Goal: Understand process/instructions: Learn how to perform a task or action

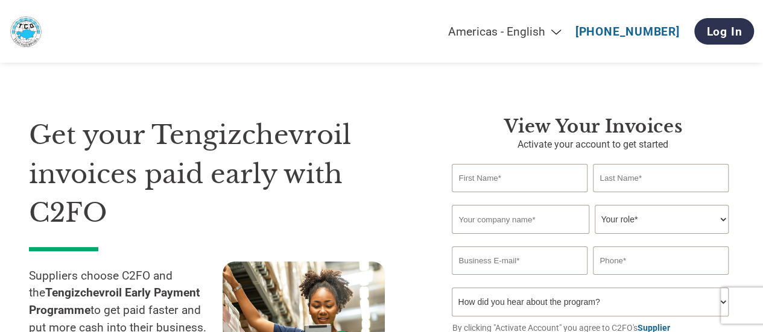
drag, startPoint x: 680, startPoint y: 31, endPoint x: 578, endPoint y: 35, distance: 102.0
click at [578, 35] on div "Americas - English Américas - Español [GEOGRAPHIC_DATA] - Português [GEOGRAPHIC…" at bounding box center [515, 31] width 476 height 39
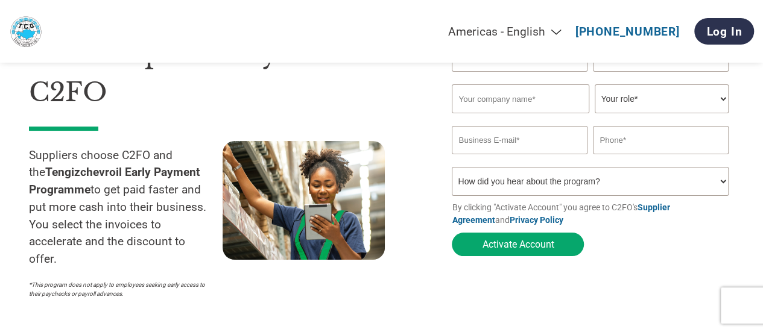
click at [555, 31] on select "Americas - English Américas - Español [GEOGRAPHIC_DATA] - Português [GEOGRAPHIC…" at bounding box center [429, 32] width 280 height 14
select select "ru-RU"
click at [376, 25] on select "Americas - English Américas - Español [GEOGRAPHIC_DATA] - Português [GEOGRAPHIC…" at bounding box center [429, 32] width 280 height 14
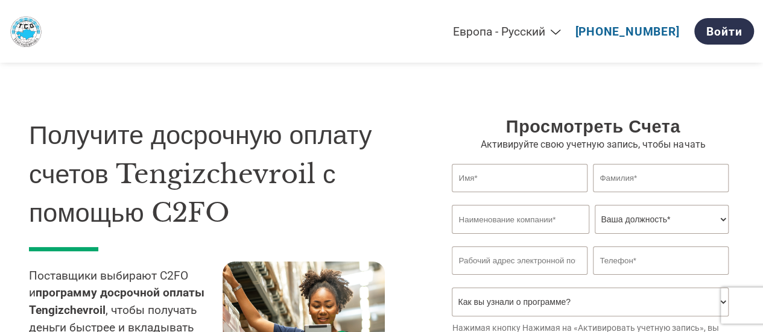
scroll to position [121, 0]
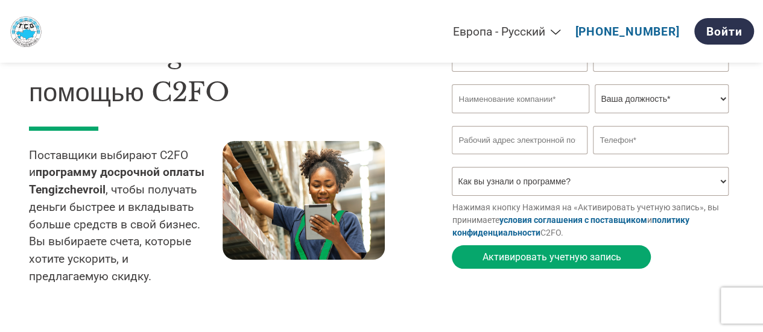
click at [551, 223] on link "условия соглашения с поставщиком" at bounding box center [573, 220] width 148 height 10
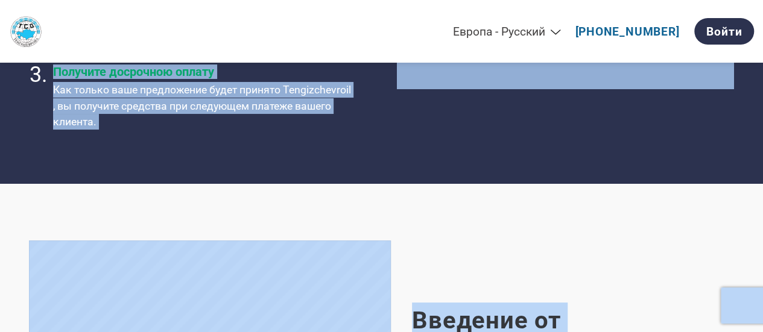
scroll to position [603, 0]
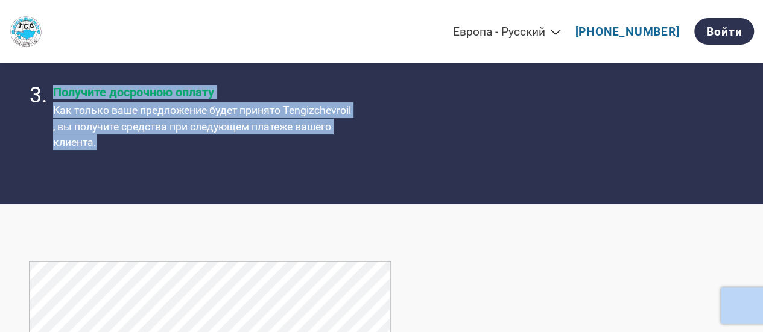
drag, startPoint x: 23, startPoint y: 124, endPoint x: 340, endPoint y: 178, distance: 321.8
copy div "Loremips dolorsita consec adipis Elitseddoeiusm t incidid U4LA Etdolorema aliqu…"
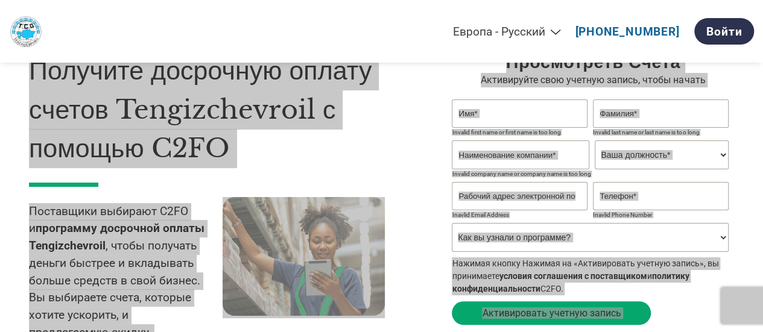
scroll to position [0, 0]
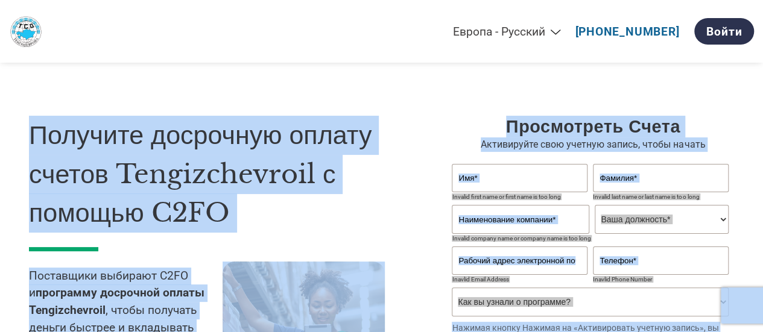
click at [276, 219] on h1 "Получите досрочную оплату счетов Tengizchevroil с помощью C2FO" at bounding box center [222, 174] width 387 height 117
